Goal: Transaction & Acquisition: Book appointment/travel/reservation

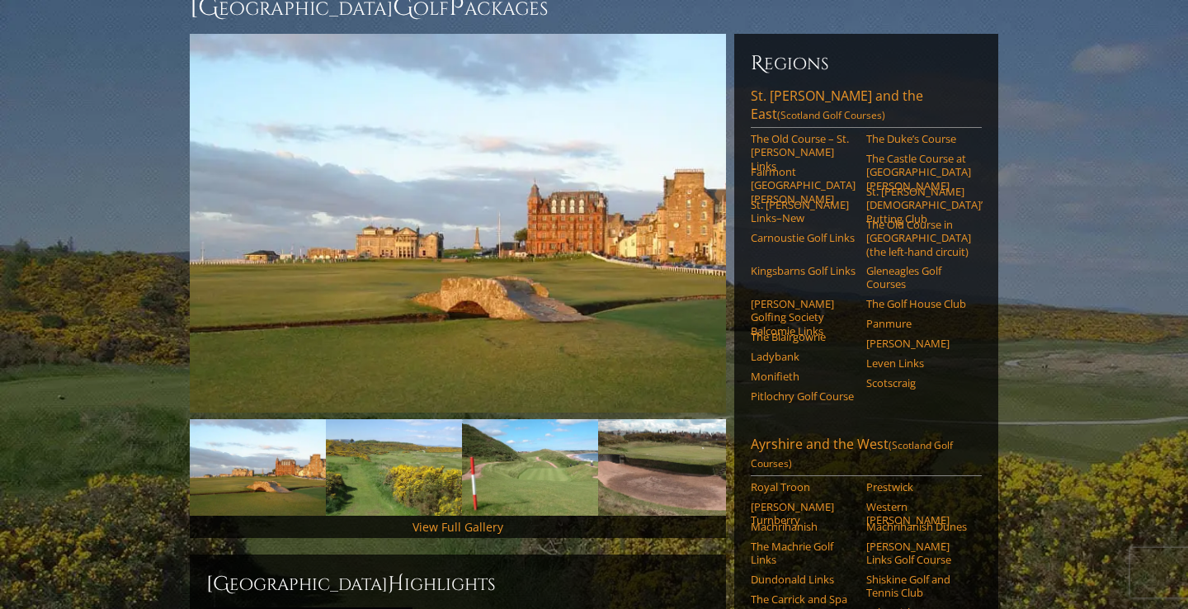
scroll to position [176, 0]
click at [785, 132] on link "The Old Course – St. [PERSON_NAME] Links" at bounding box center [803, 152] width 105 height 40
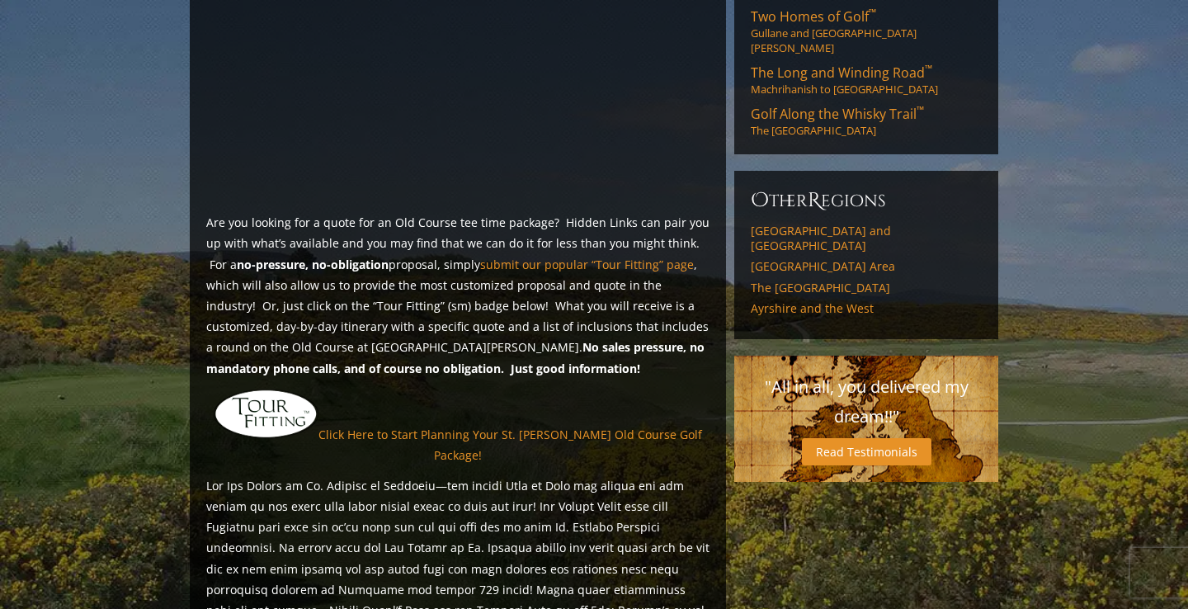
scroll to position [1178, 0]
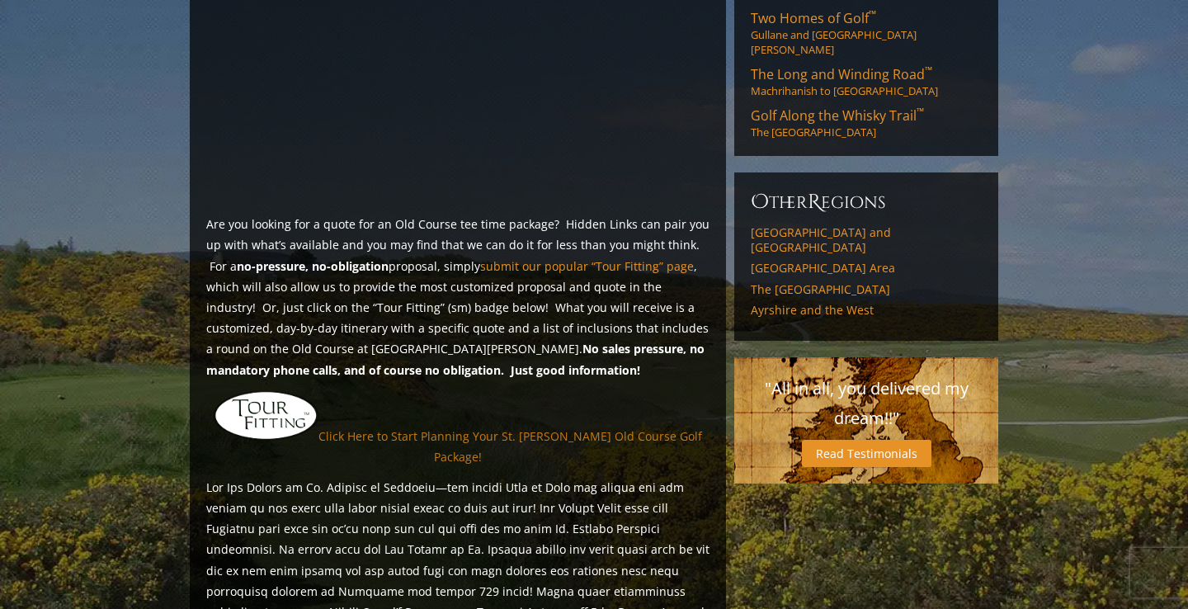
click at [465, 428] on link "Click Here to Start Planning Your St. [PERSON_NAME] Old Course Golf Package!" at bounding box center [510, 446] width 384 height 36
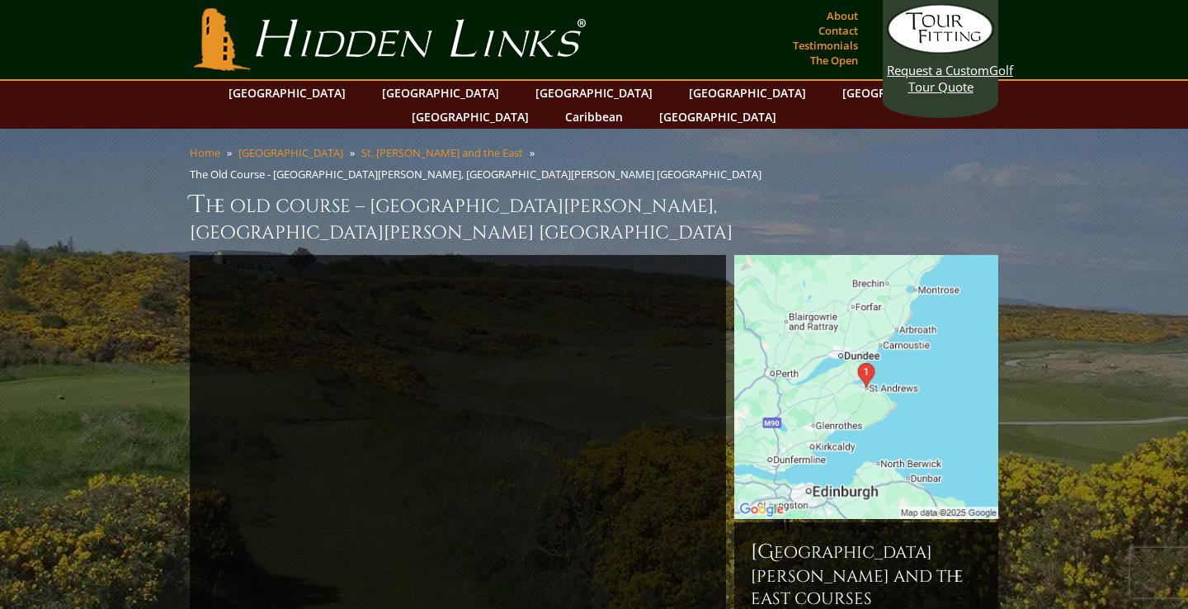
scroll to position [0, 0]
click at [837, 29] on link "Contact" at bounding box center [838, 30] width 48 height 23
